Goal: Task Accomplishment & Management: Use online tool/utility

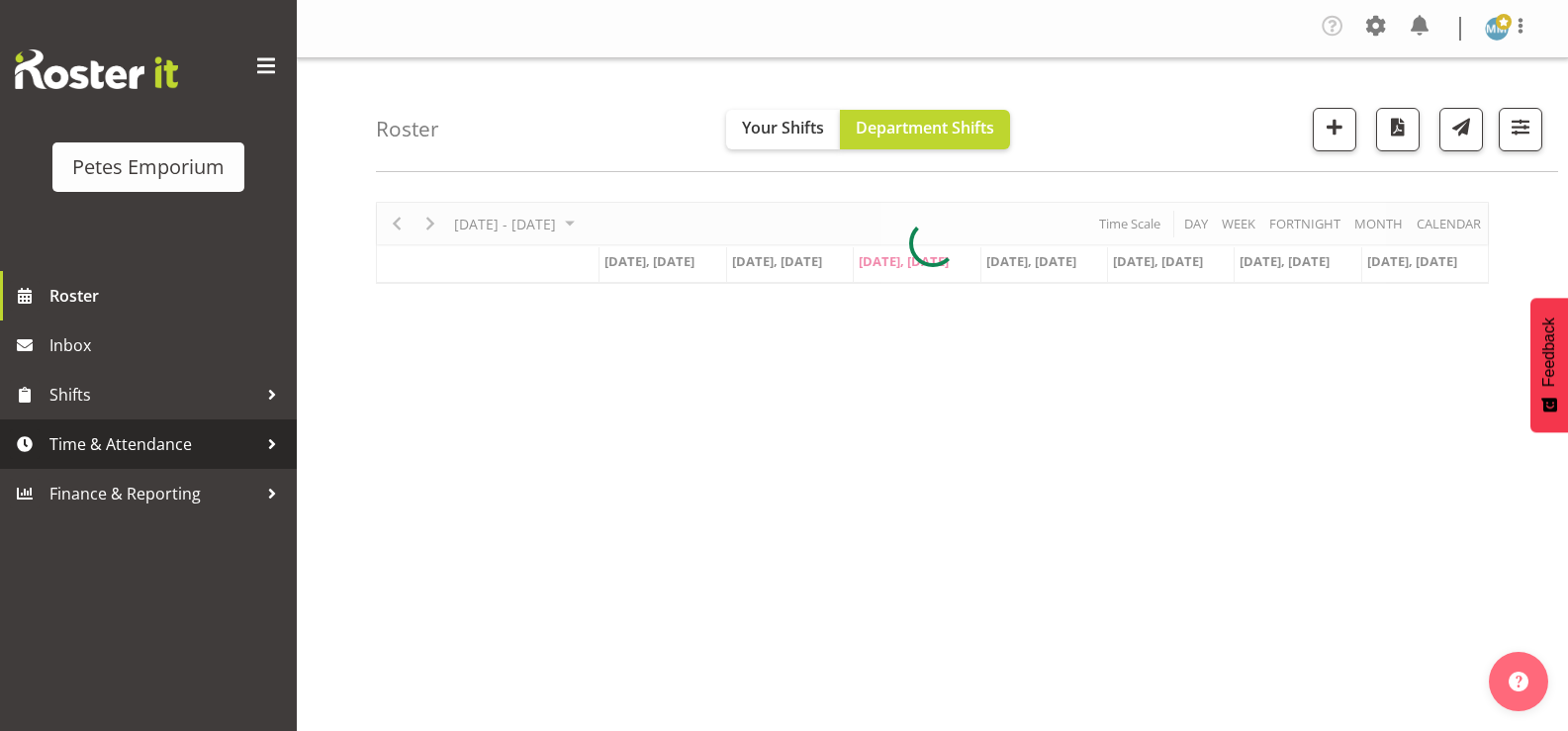
click at [139, 444] on span "Time & Attendance" at bounding box center [154, 444] width 208 height 30
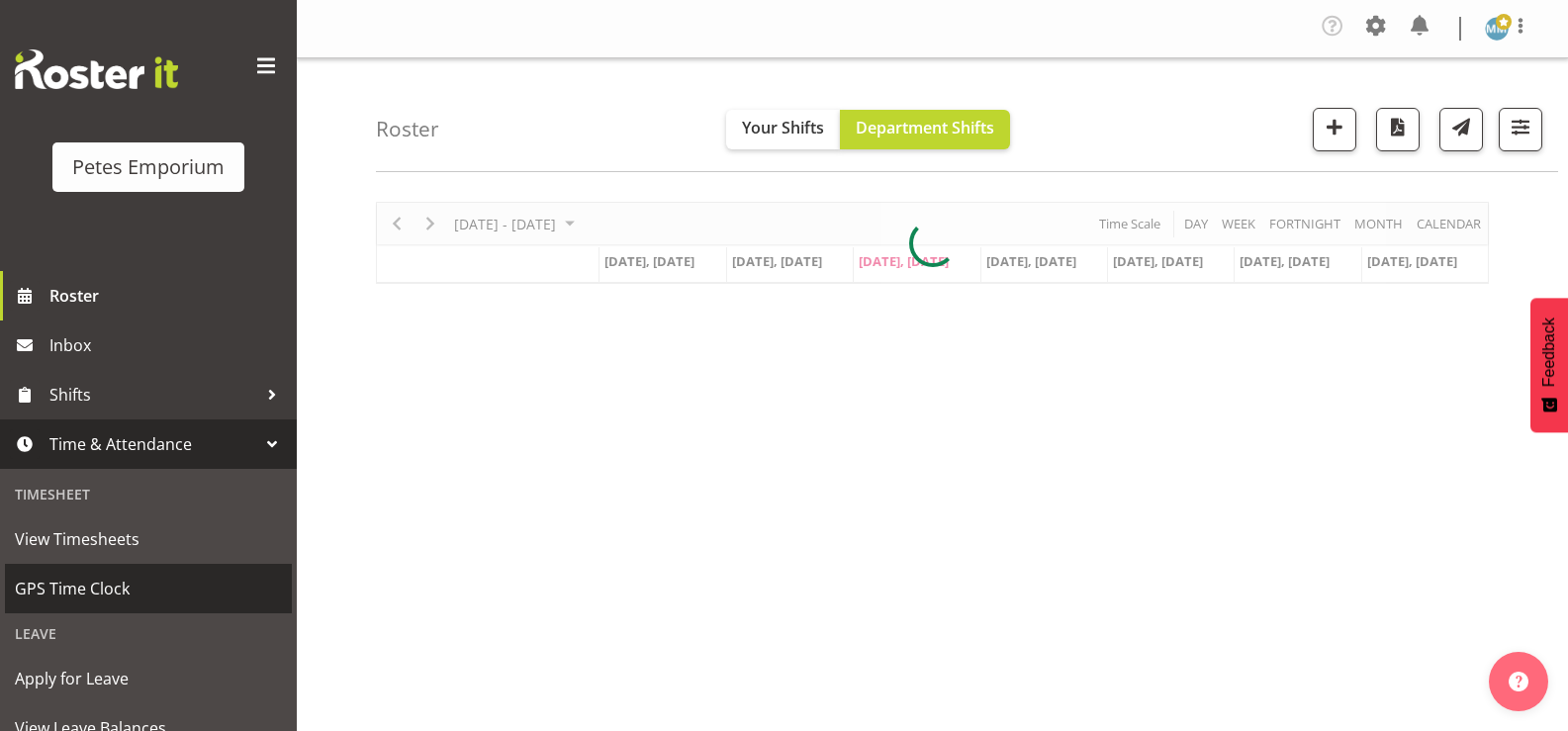
click at [108, 580] on span "GPS Time Clock" at bounding box center [148, 589] width 267 height 30
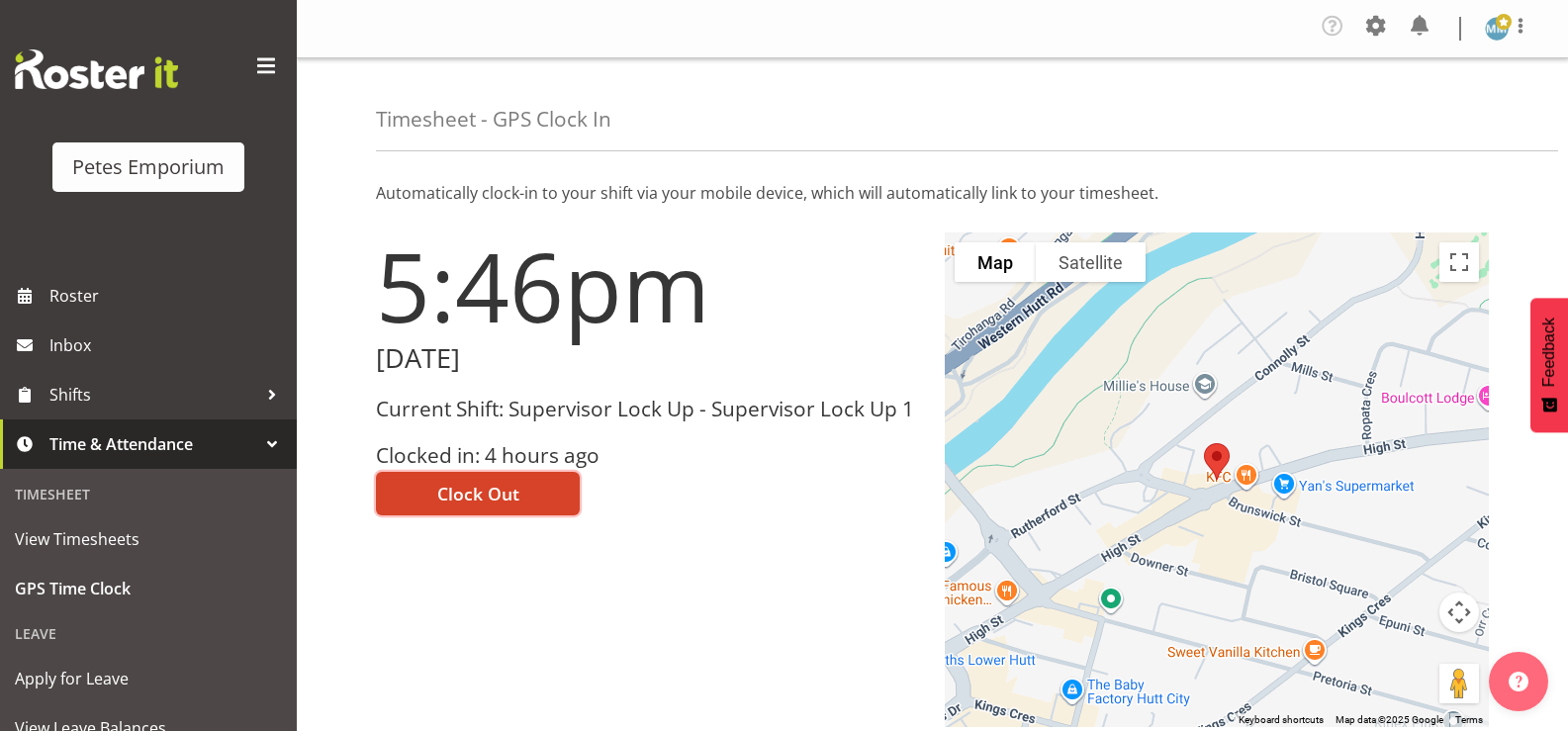
click at [514, 502] on span "Clock Out" at bounding box center [478, 494] width 82 height 26
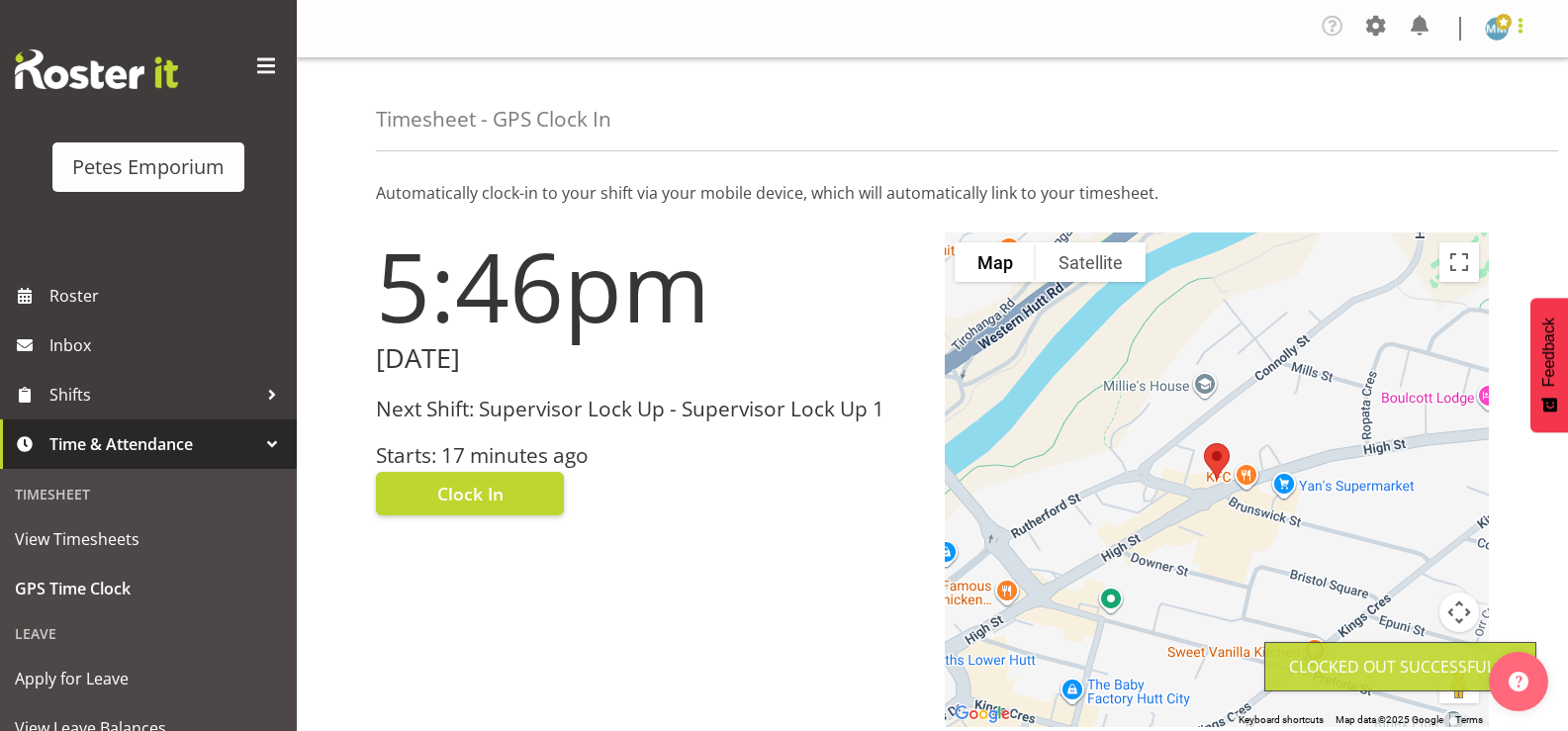
click at [1519, 27] on span at bounding box center [1520, 26] width 24 height 24
click at [1407, 124] on link "Log Out" at bounding box center [1438, 109] width 190 height 36
